Goal: Obtain resource: Download file/media

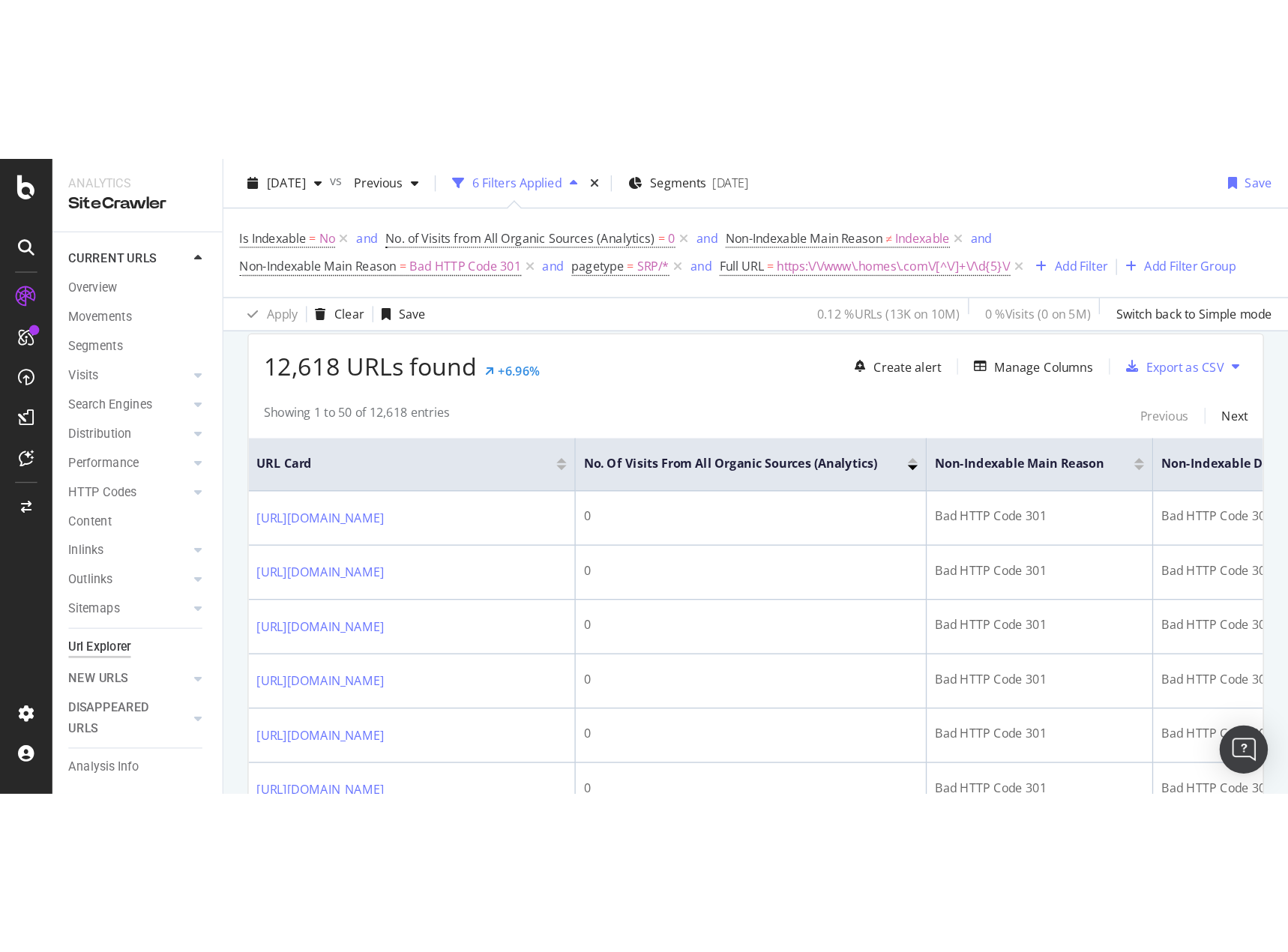
scroll to position [357, 0]
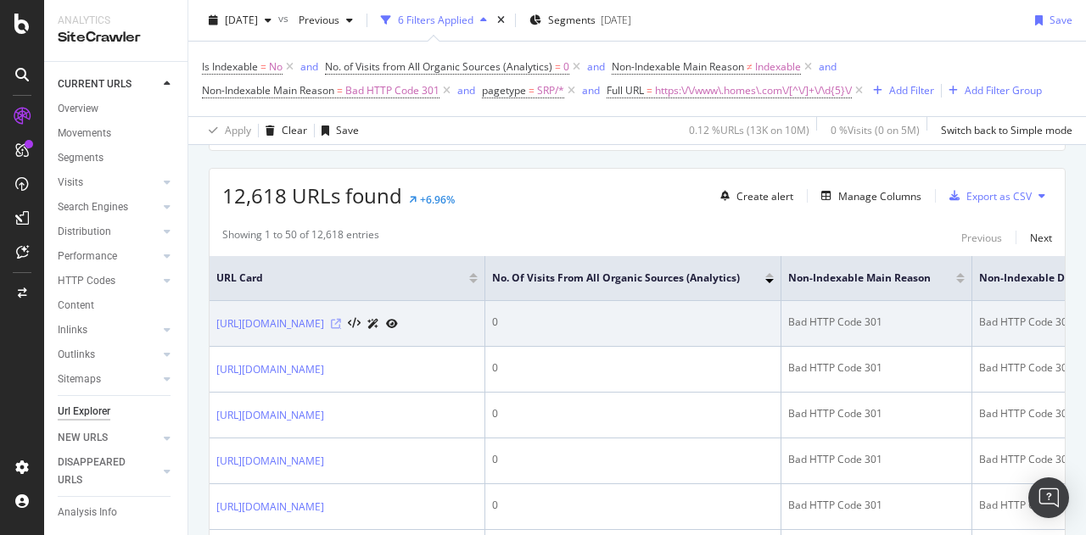
click at [341, 323] on icon at bounding box center [336, 324] width 10 height 10
click at [398, 322] on icon at bounding box center [392, 324] width 12 height 10
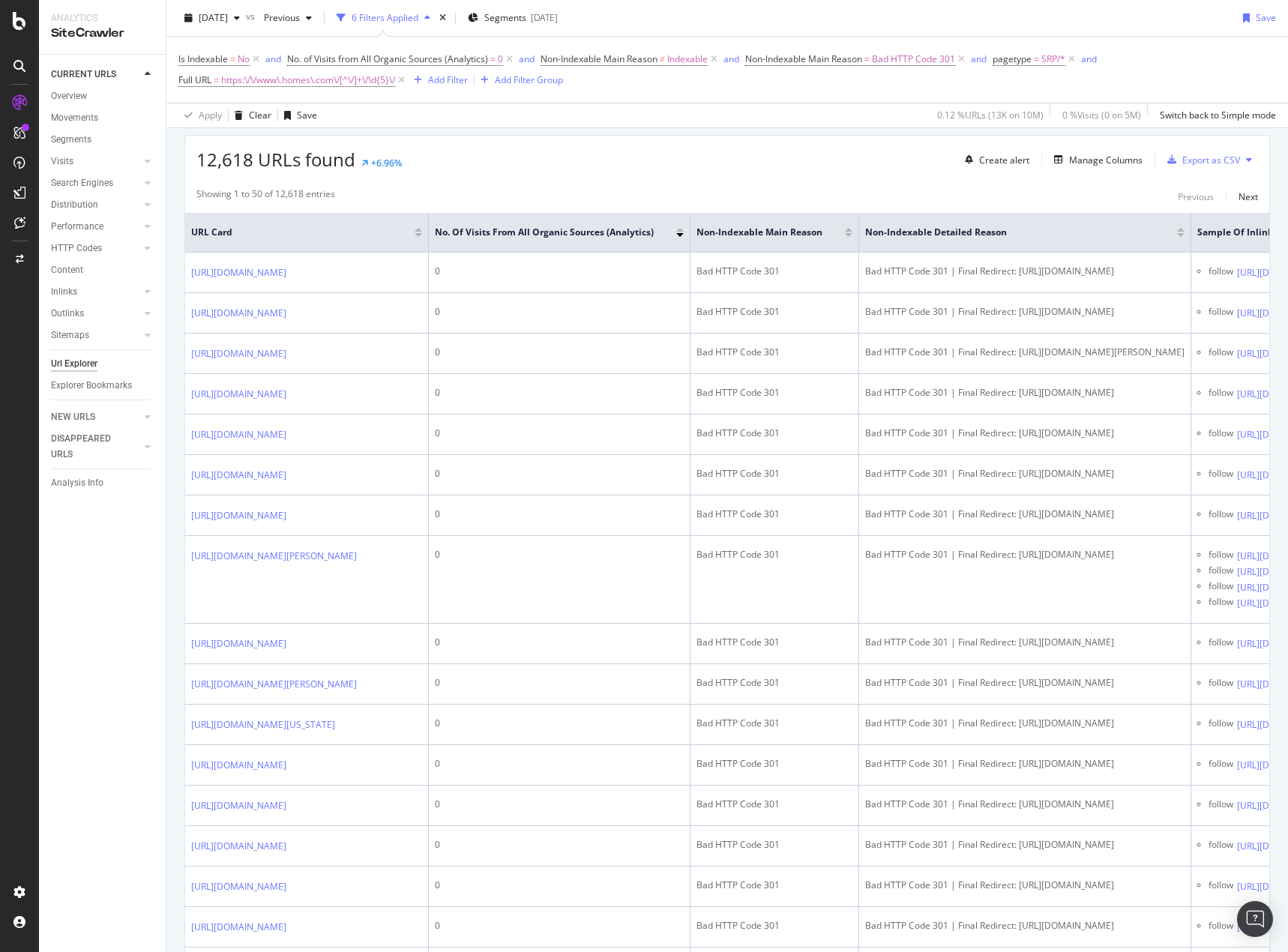
click at [69, 472] on div "CURRENT URLS Overview Movements Segments Visits Analysis Orphan URLs Search Eng…" at bounding box center [102, 503] width 126 height 897
click at [958, 161] on div "Manage Columns" at bounding box center [1105, 160] width 73 height 12
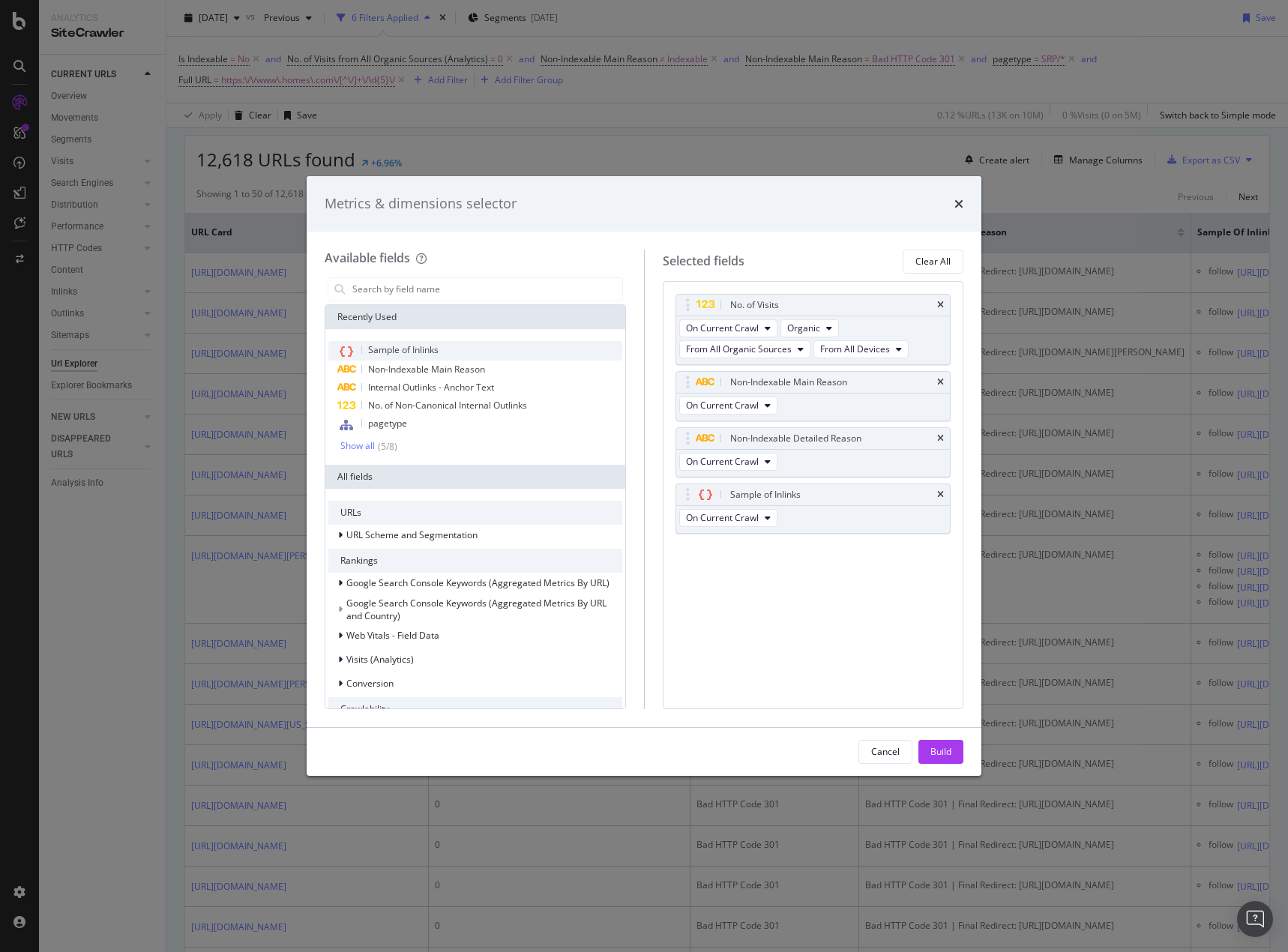
click at [405, 350] on span "Sample of Inlinks" at bounding box center [404, 350] width 71 height 12
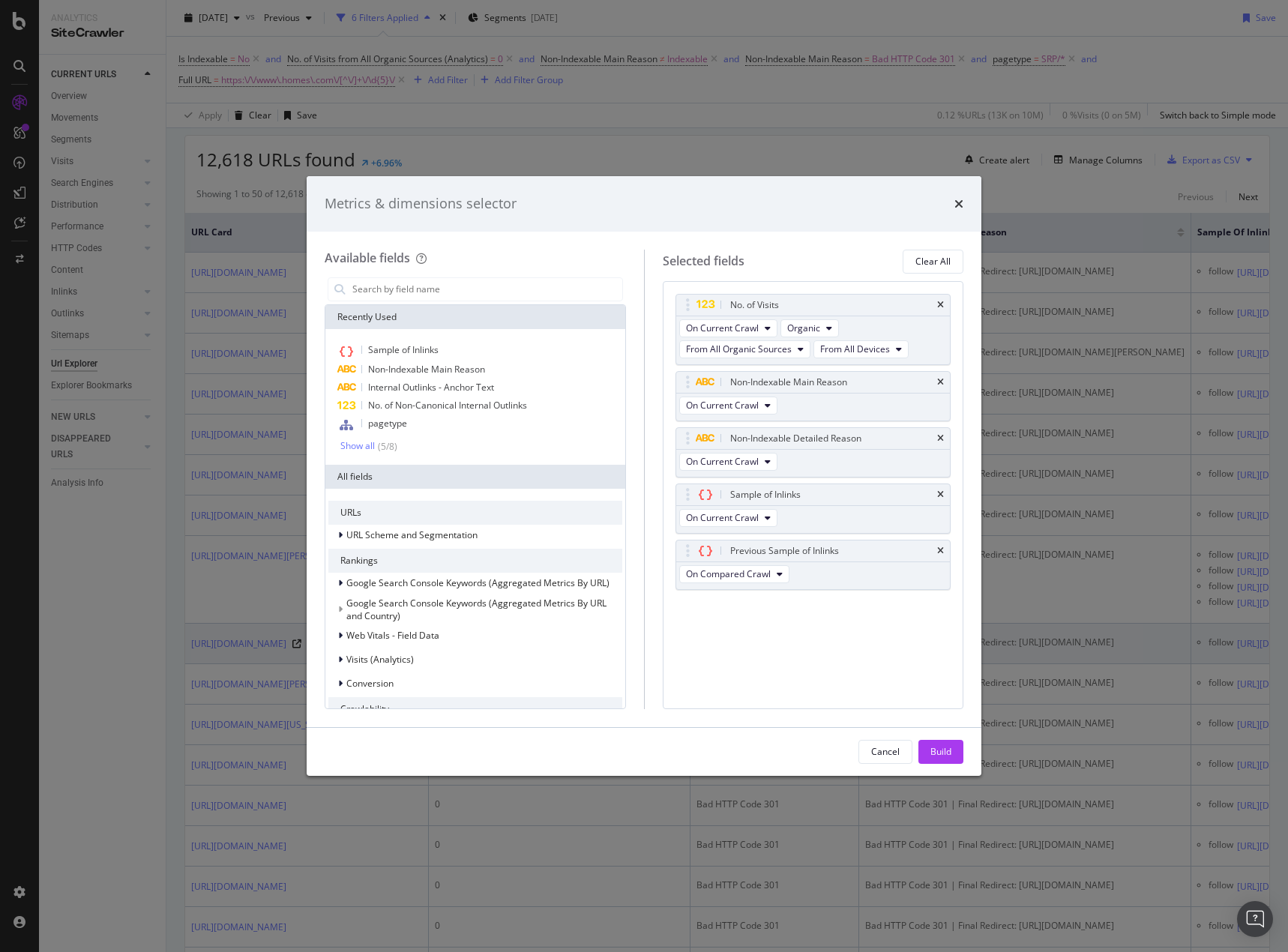
click at [897, 472] on div "Cancel" at bounding box center [885, 752] width 28 height 21
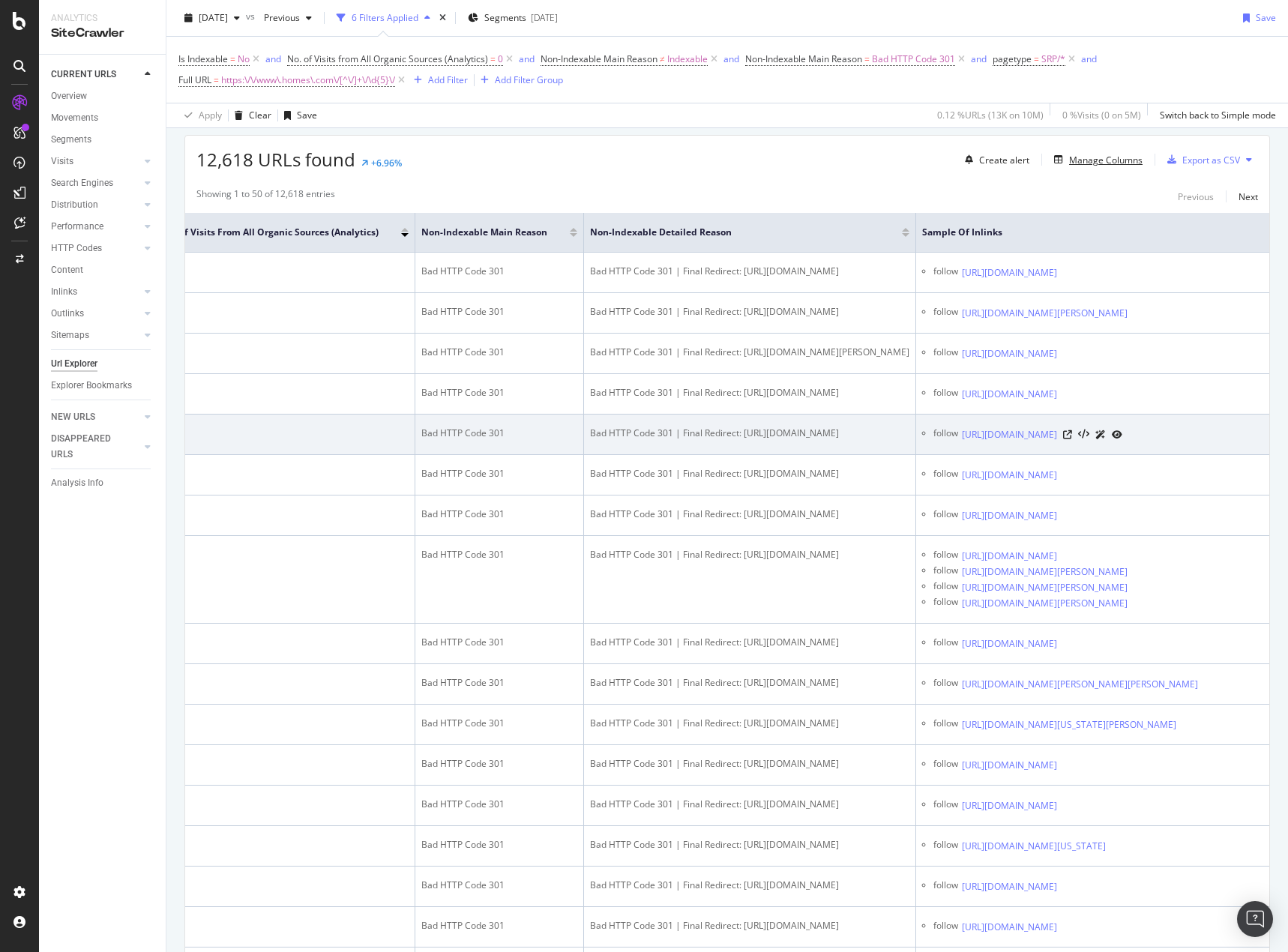
scroll to position [0, 477]
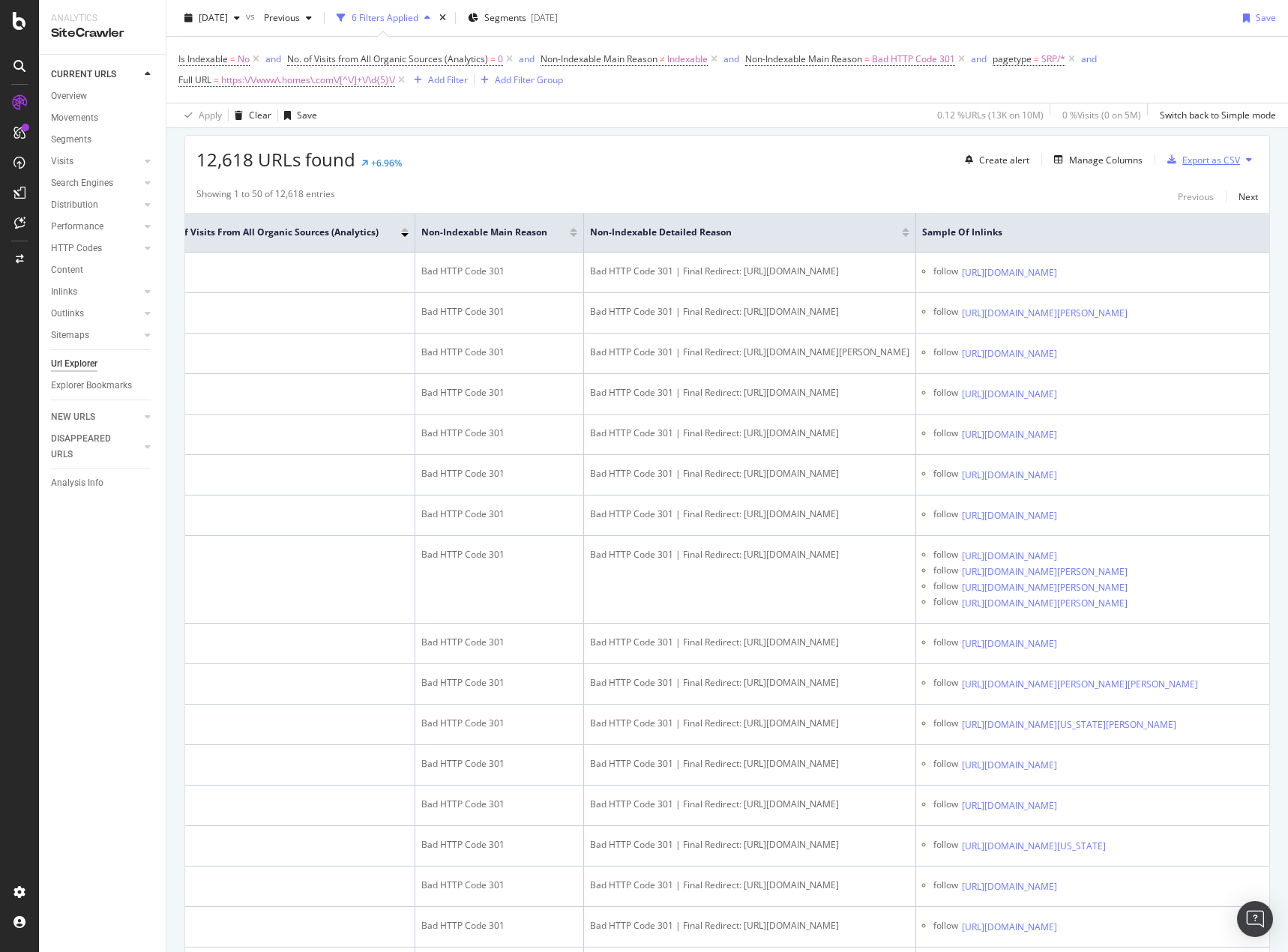
click at [958, 162] on div "Export as CSV" at bounding box center [1210, 160] width 57 height 12
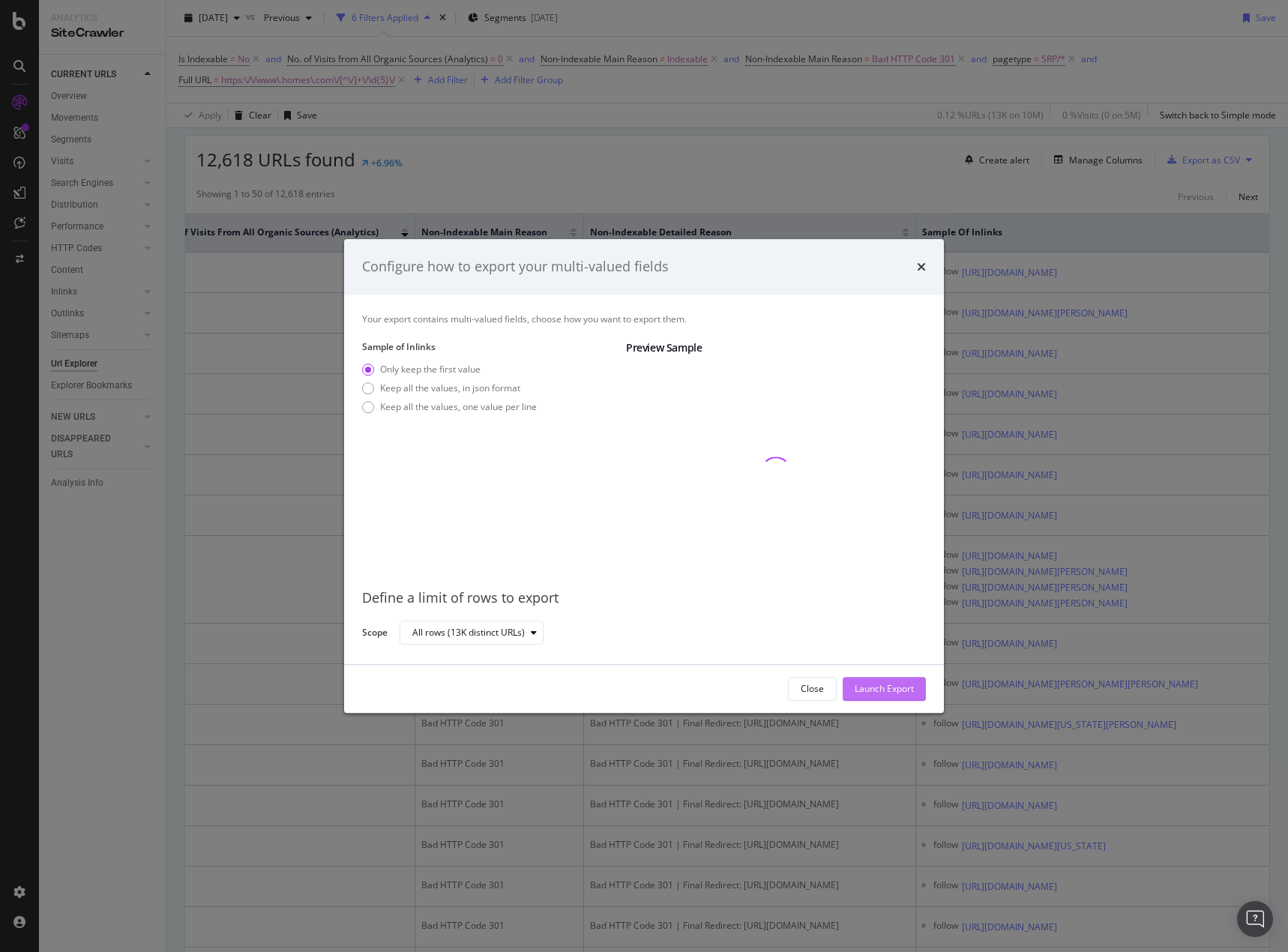
click at [884, 472] on div "Launch Export" at bounding box center [883, 688] width 59 height 12
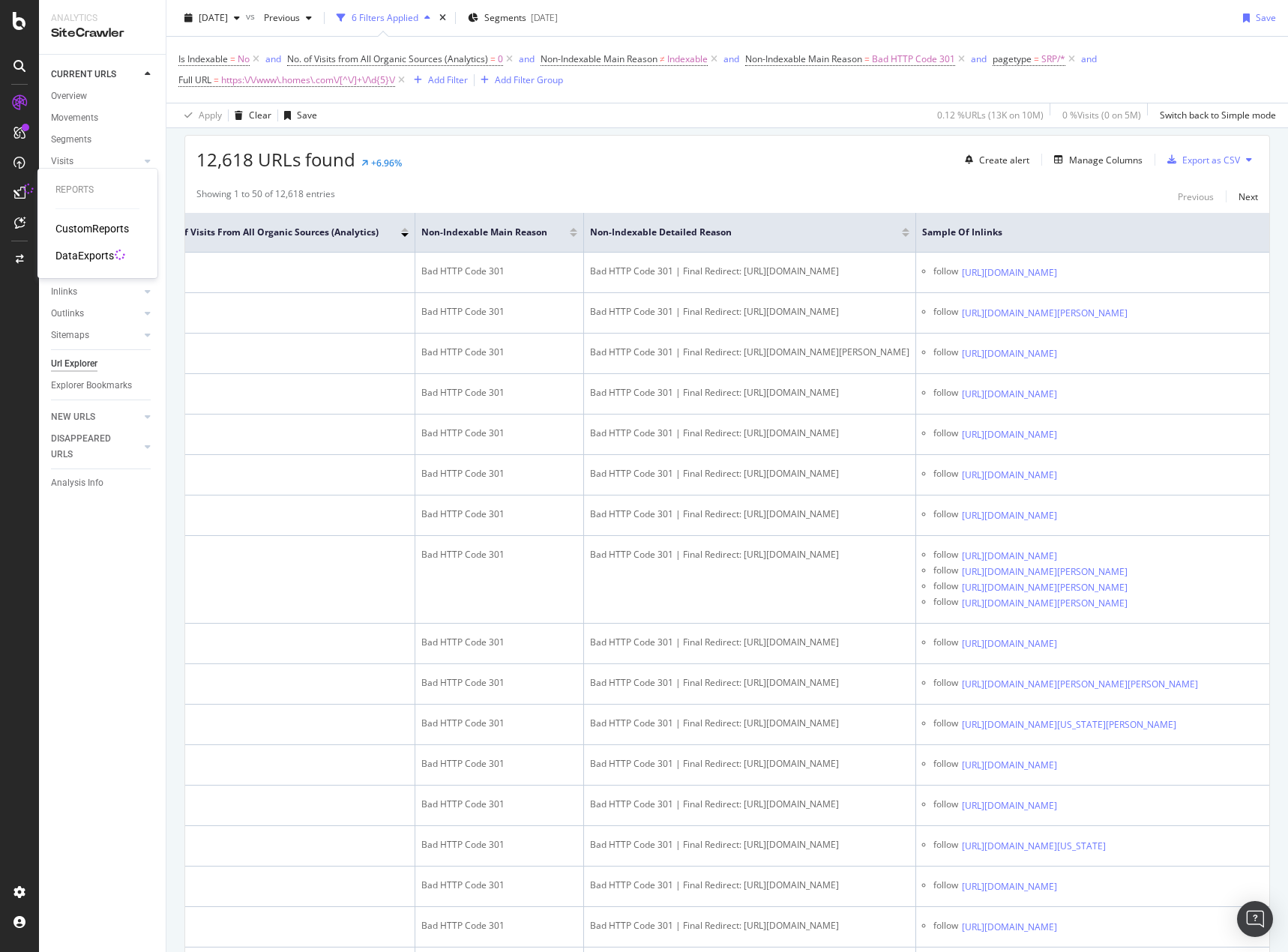
click at [91, 252] on div "DataExports" at bounding box center [85, 255] width 58 height 15
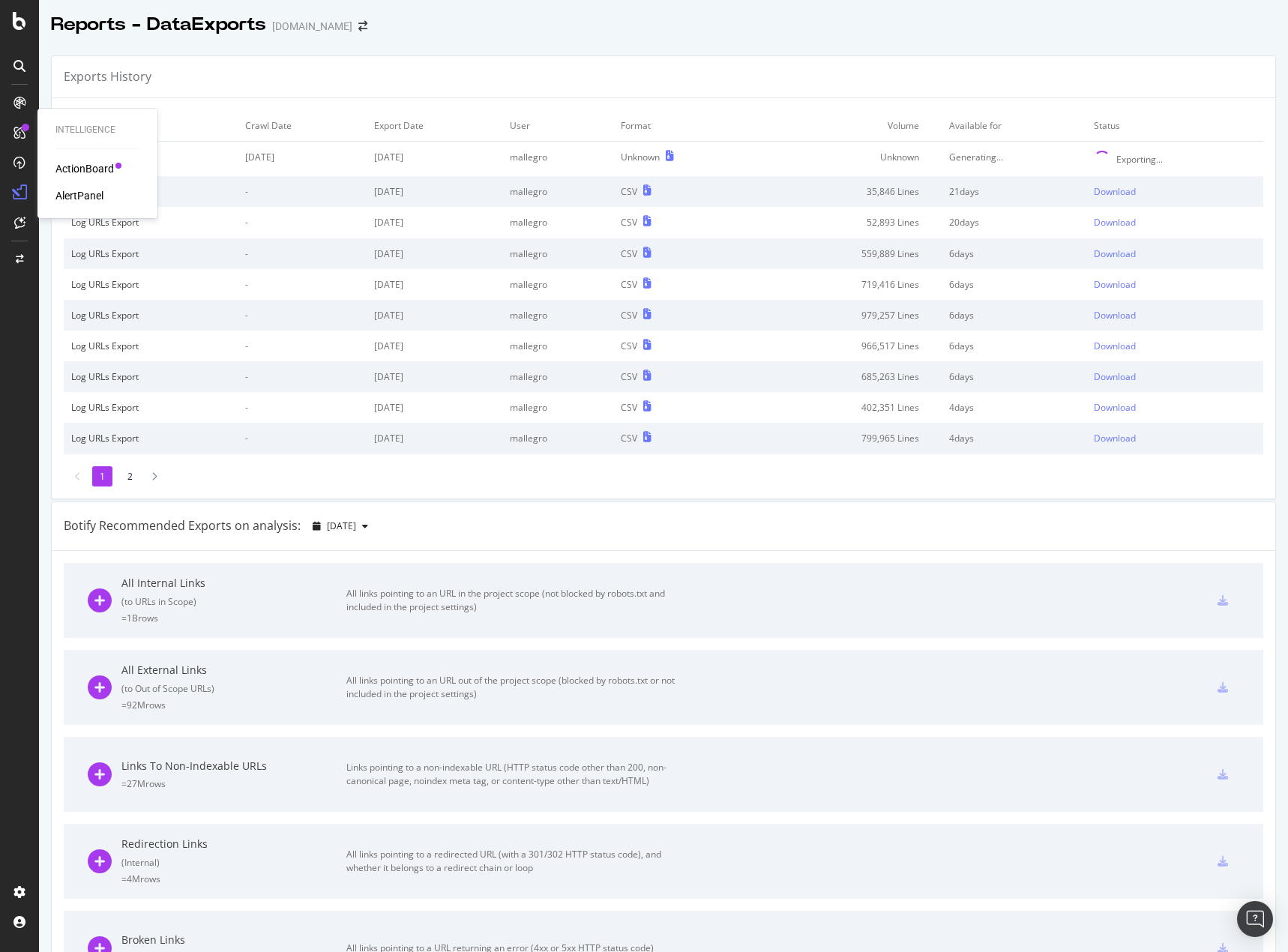
click at [79, 172] on div "ActionBoard" at bounding box center [85, 168] width 58 height 15
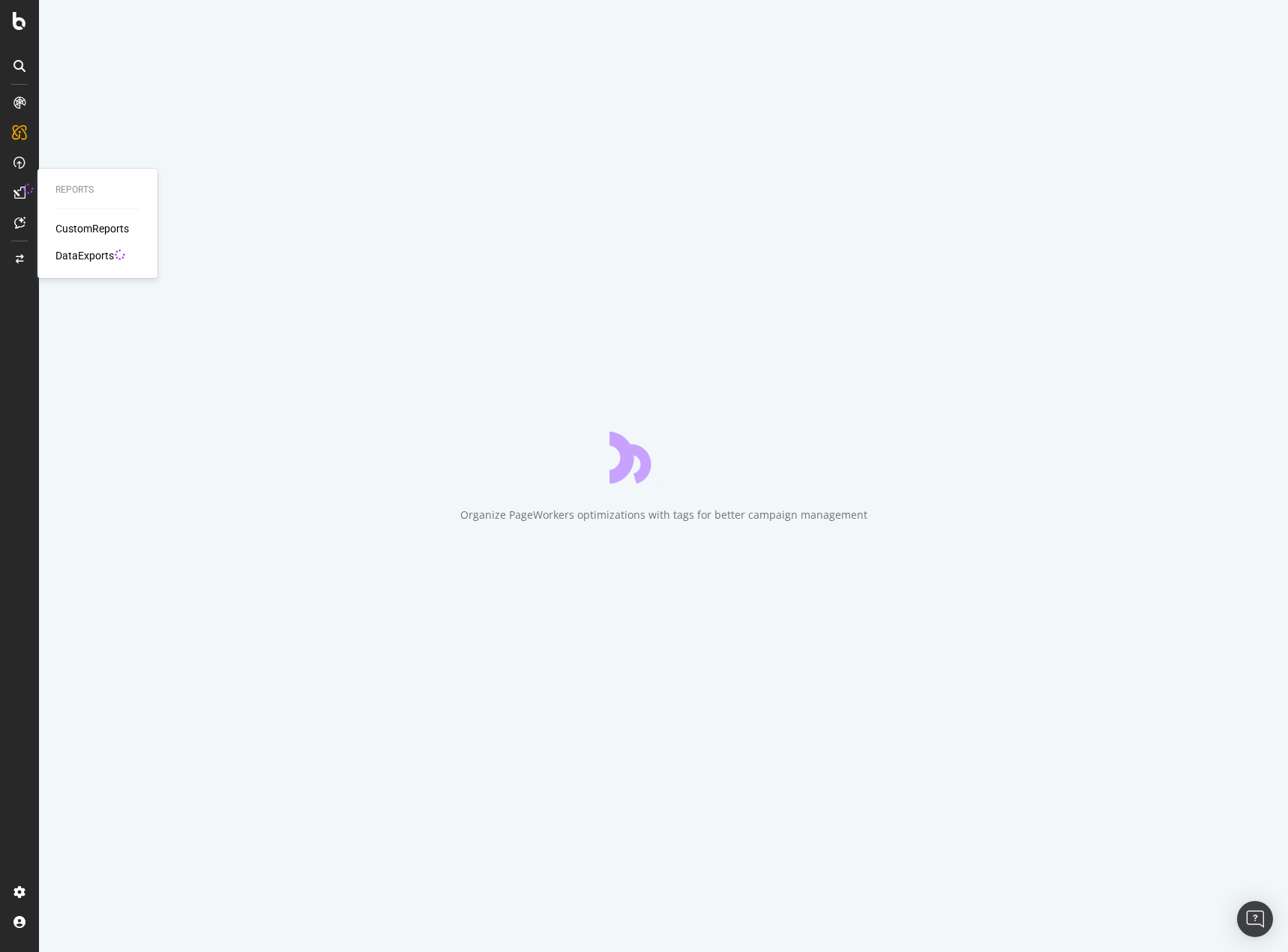
click at [21, 192] on icon at bounding box center [19, 193] width 12 height 12
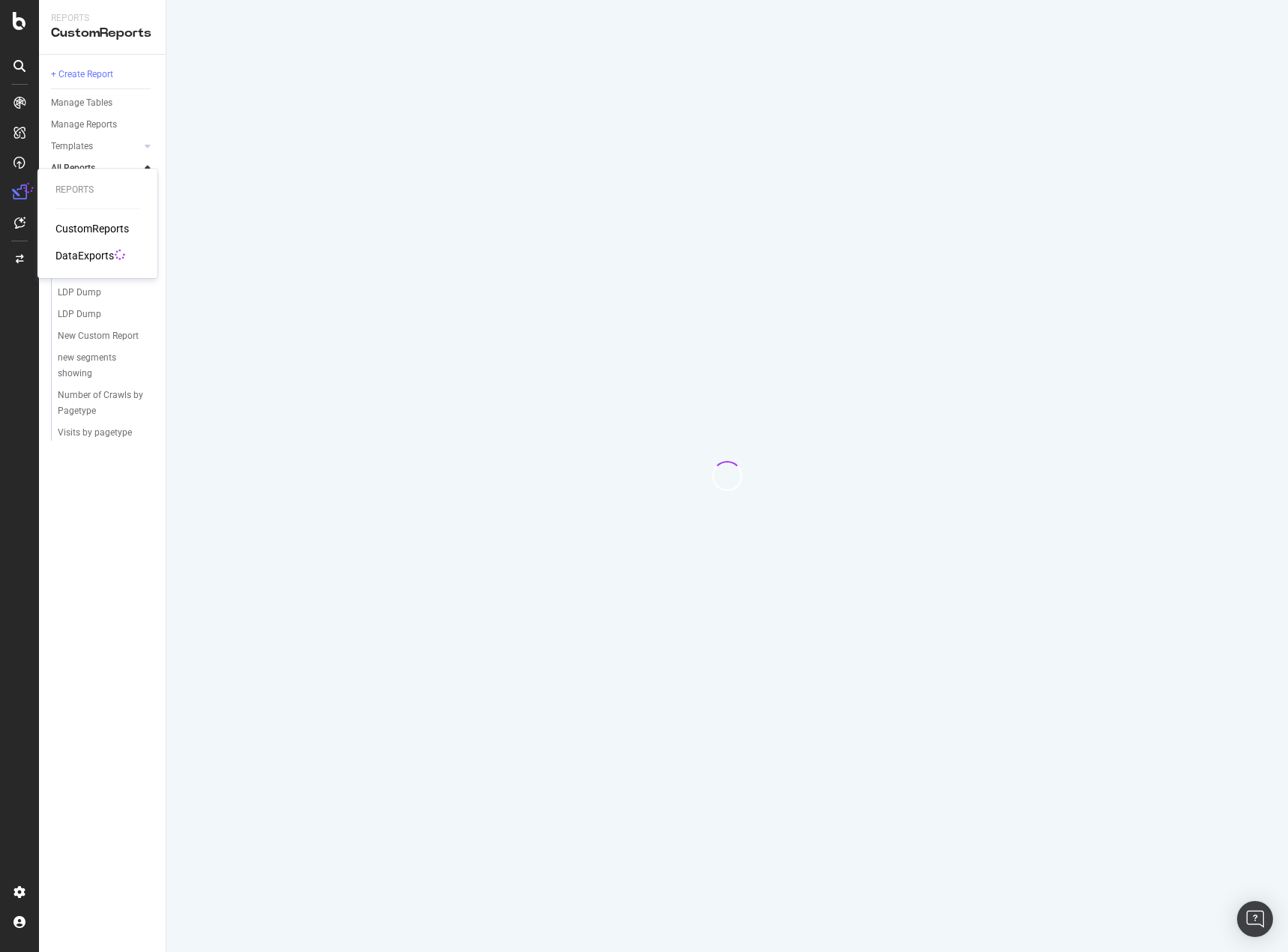
click at [92, 255] on div "DataExports" at bounding box center [85, 255] width 58 height 15
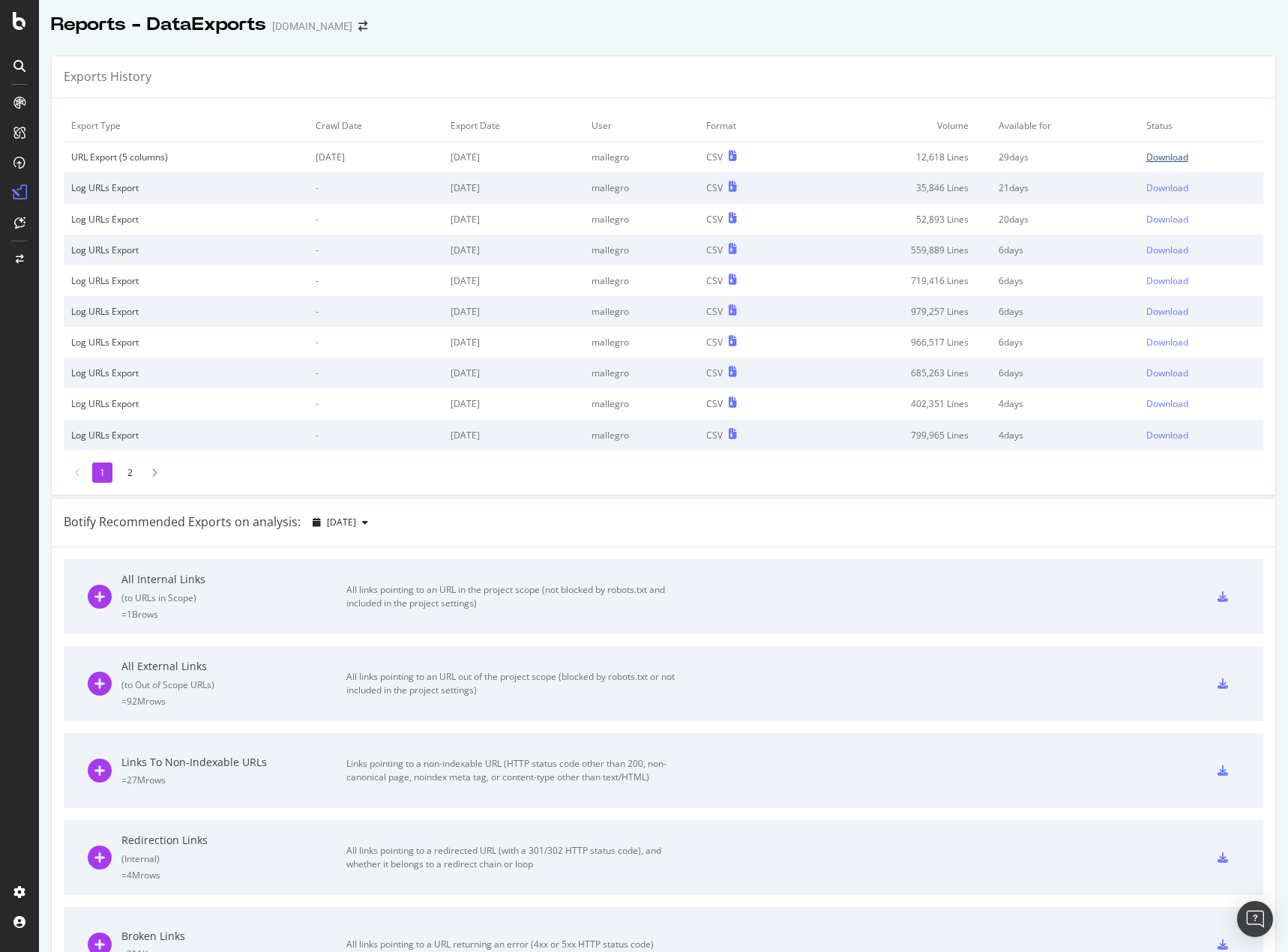
click at [958, 159] on div "Download" at bounding box center [1168, 157] width 42 height 12
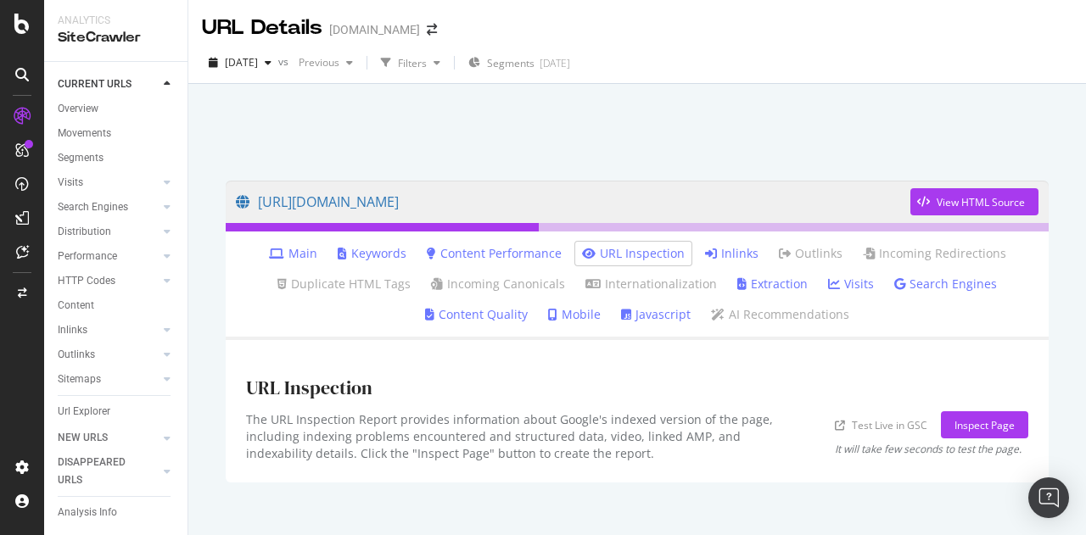
click at [723, 255] on link "Inlinks" at bounding box center [731, 253] width 53 height 17
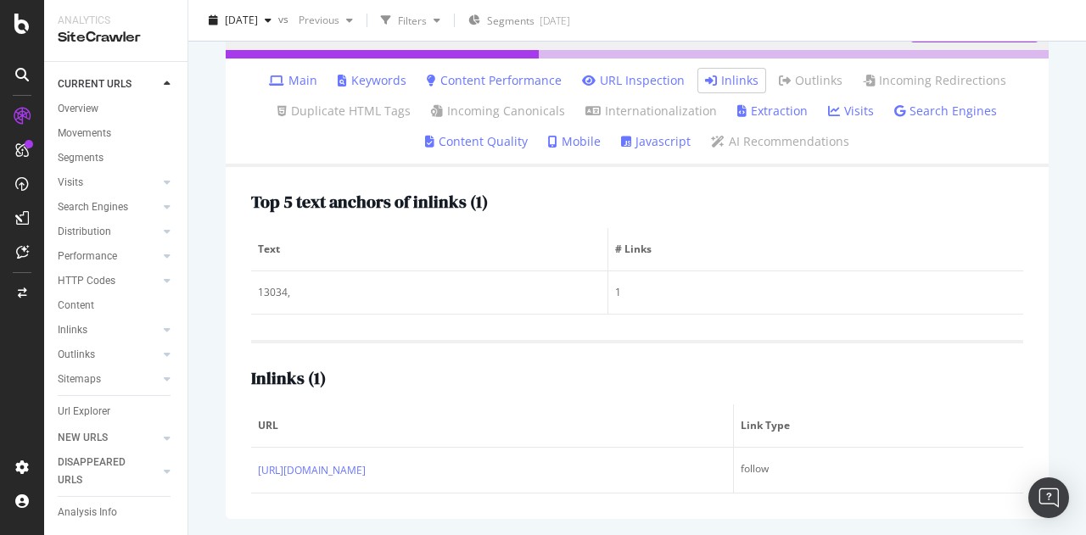
scroll to position [171, 0]
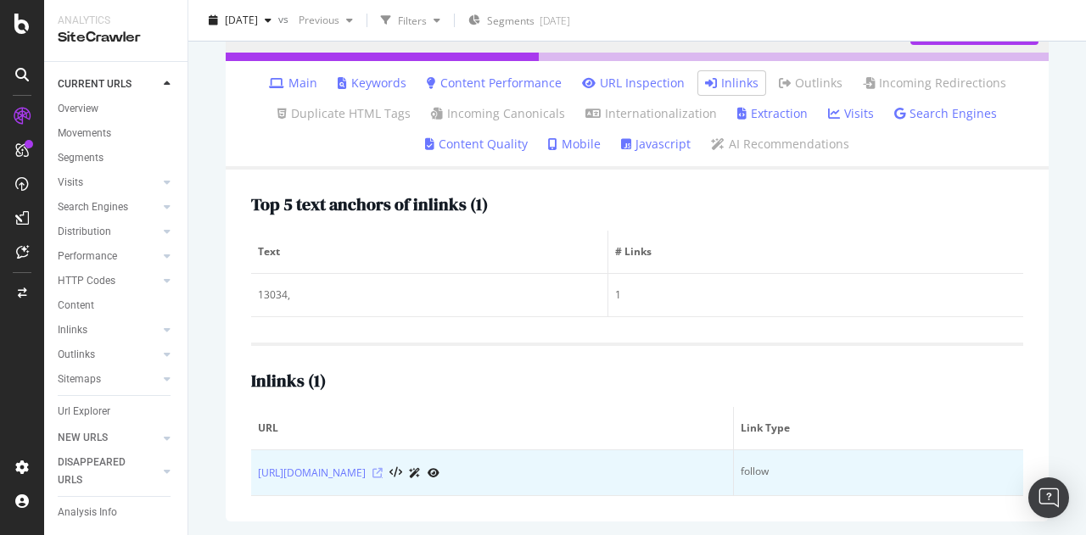
click at [383, 472] on icon at bounding box center [378, 473] width 10 height 10
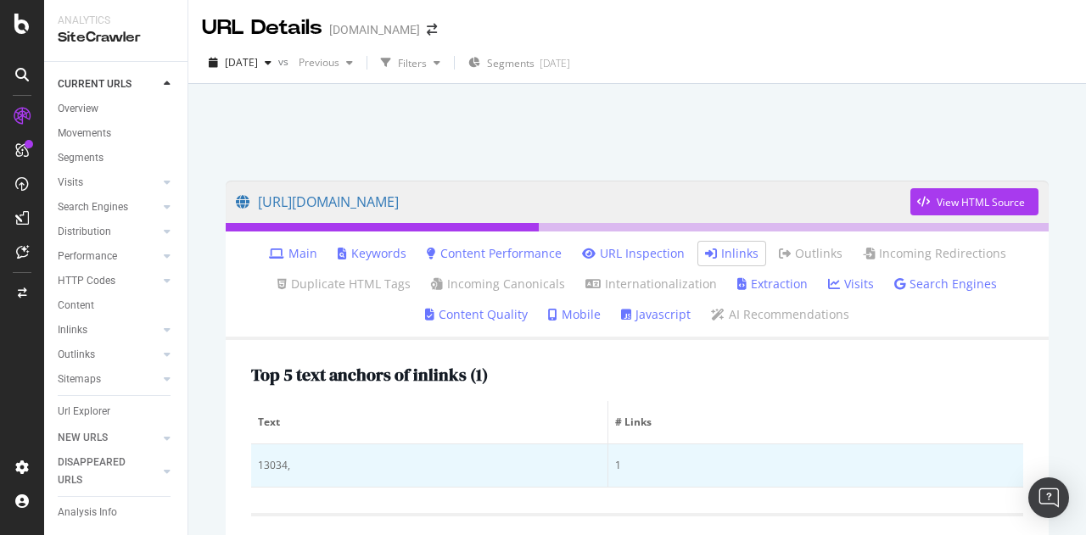
scroll to position [1, 0]
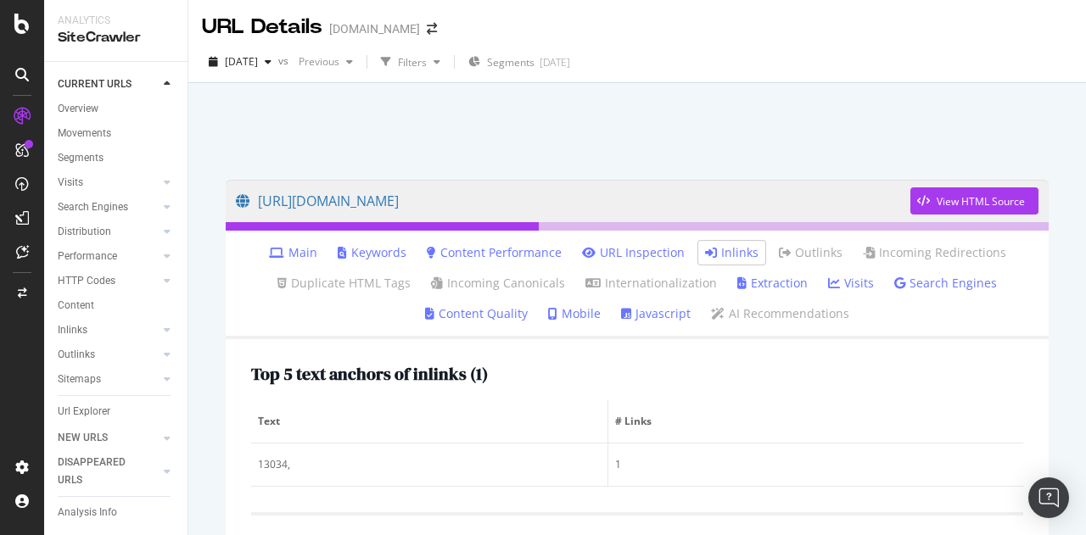
click at [368, 125] on div at bounding box center [637, 127] width 857 height 72
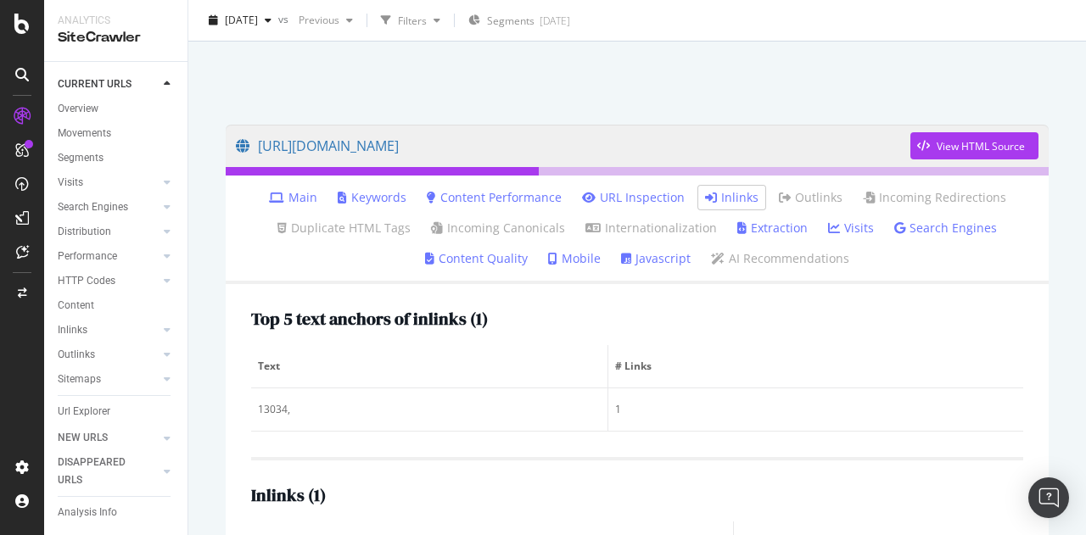
scroll to position [54, 0]
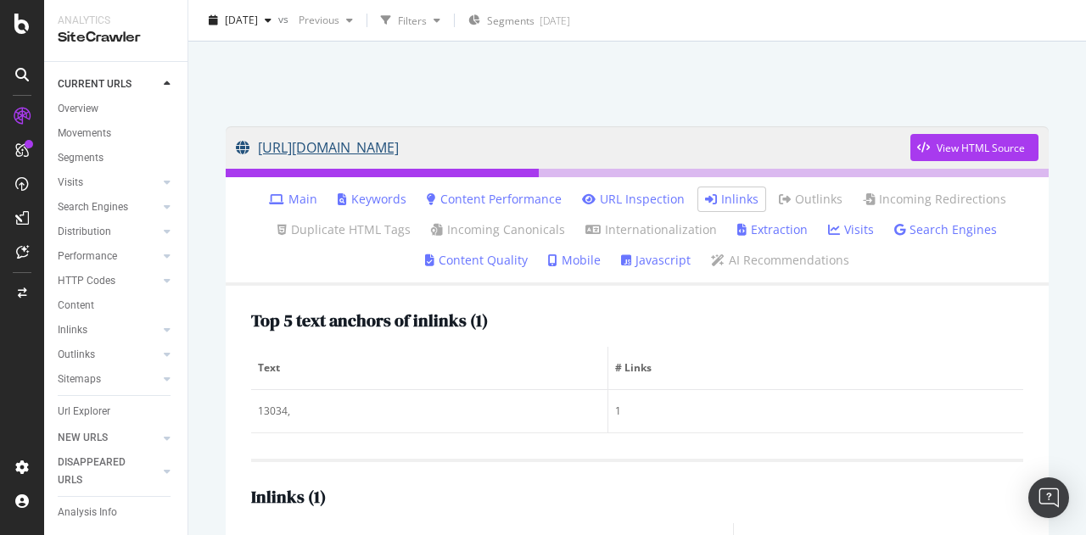
click at [557, 151] on link "[URL][DOMAIN_NAME]" at bounding box center [573, 147] width 675 height 42
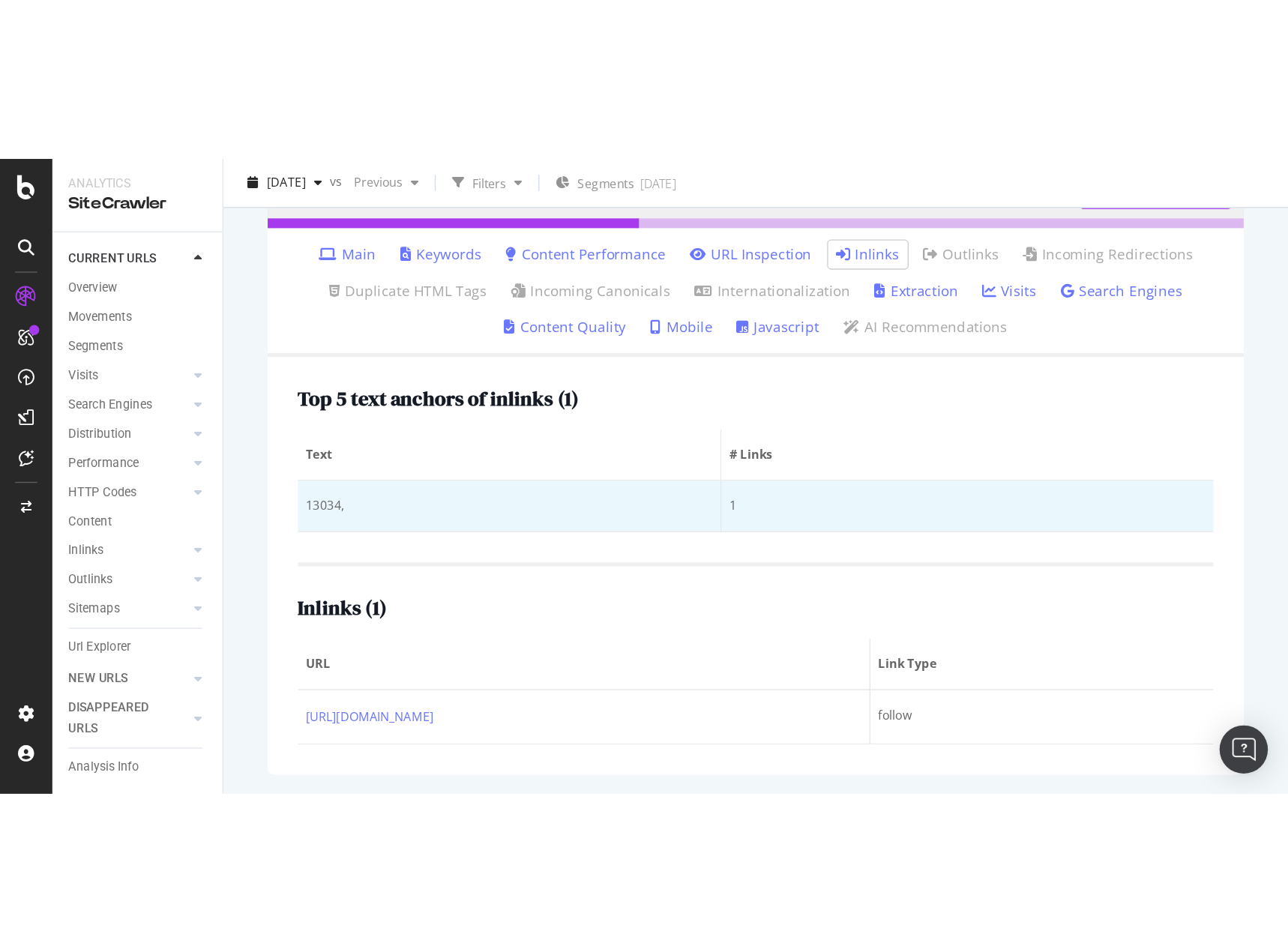
scroll to position [151, 0]
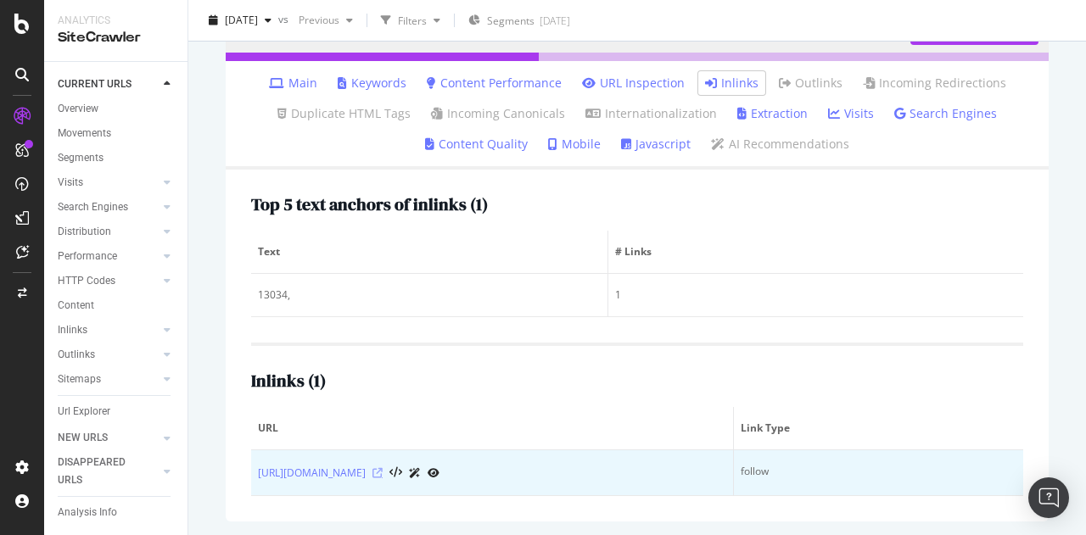
click at [383, 474] on icon at bounding box center [378, 473] width 10 height 10
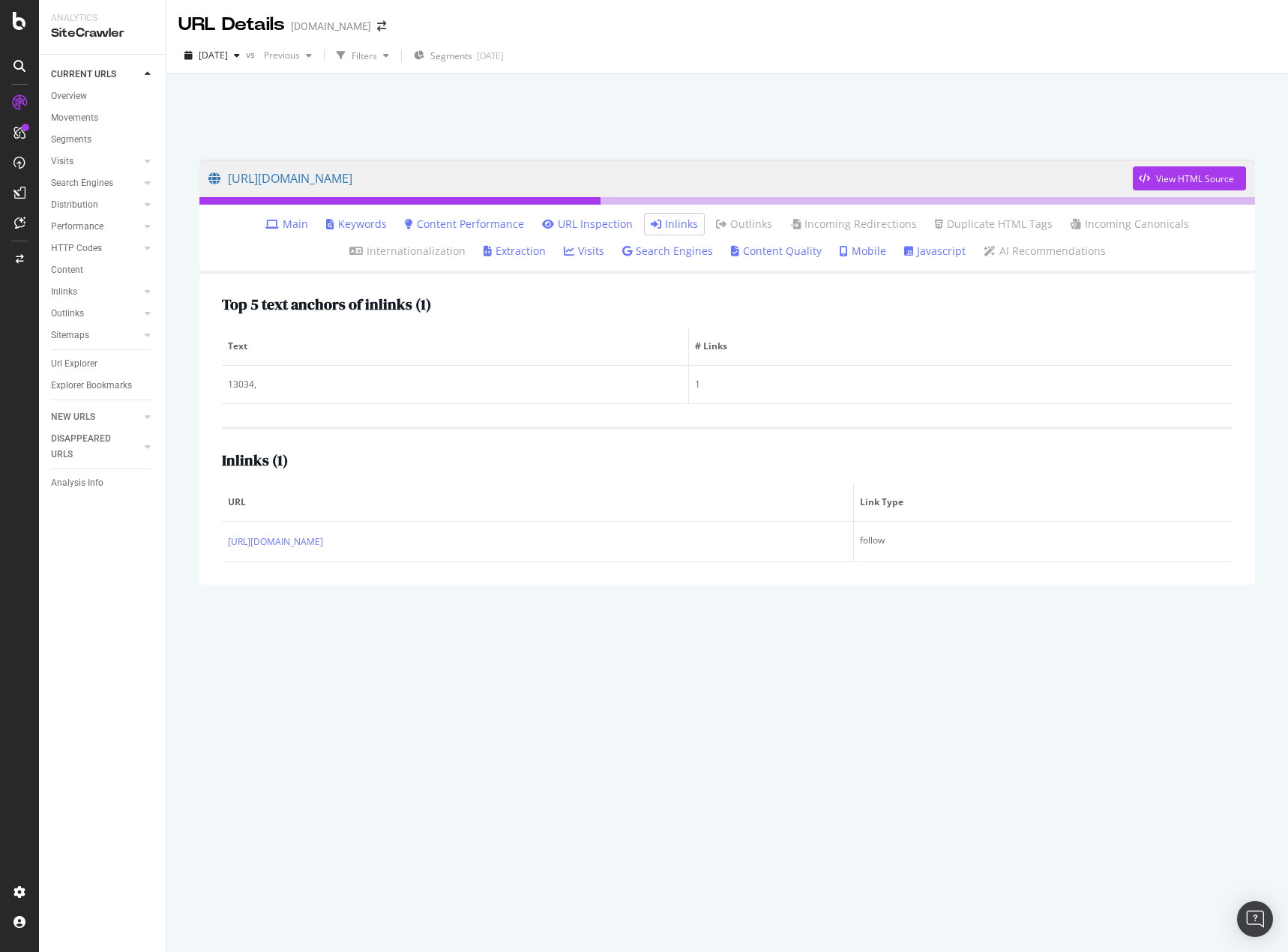
scroll to position [0, 0]
click at [572, 472] on div "[URL][DOMAIN_NAME] View HTML Source Main Keywords Content Performance URL Inspe…" at bounding box center [727, 548] width 1086 height 807
click at [161, 472] on div "CURRENT URLS Overview Movements Segments Visits Analysis Orphan URLs Search Eng…" at bounding box center [102, 503] width 126 height 897
drag, startPoint x: 698, startPoint y: 827, endPoint x: 706, endPoint y: 812, distance: 17.0
click at [701, 472] on div "[URL][DOMAIN_NAME] View HTML Source Main Keywords Content Performance URL Inspe…" at bounding box center [727, 548] width 1086 height 807
